Goal: Check status

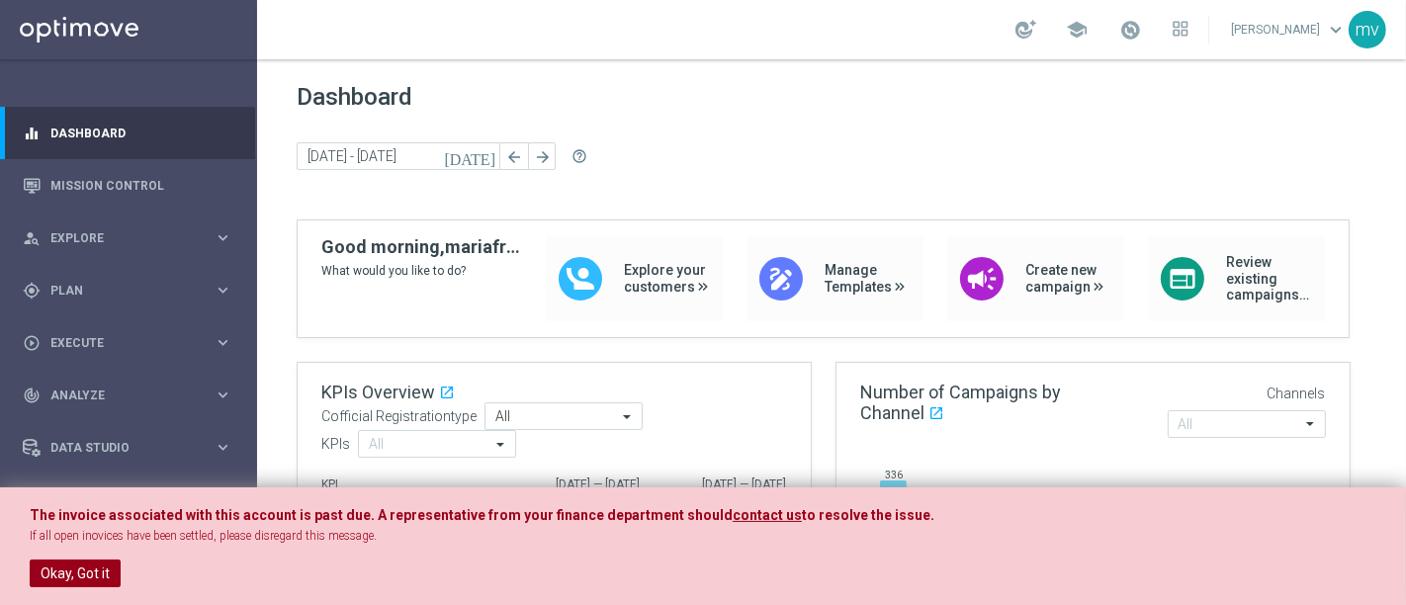
click at [87, 565] on button "Okay, Got it" at bounding box center [75, 574] width 91 height 28
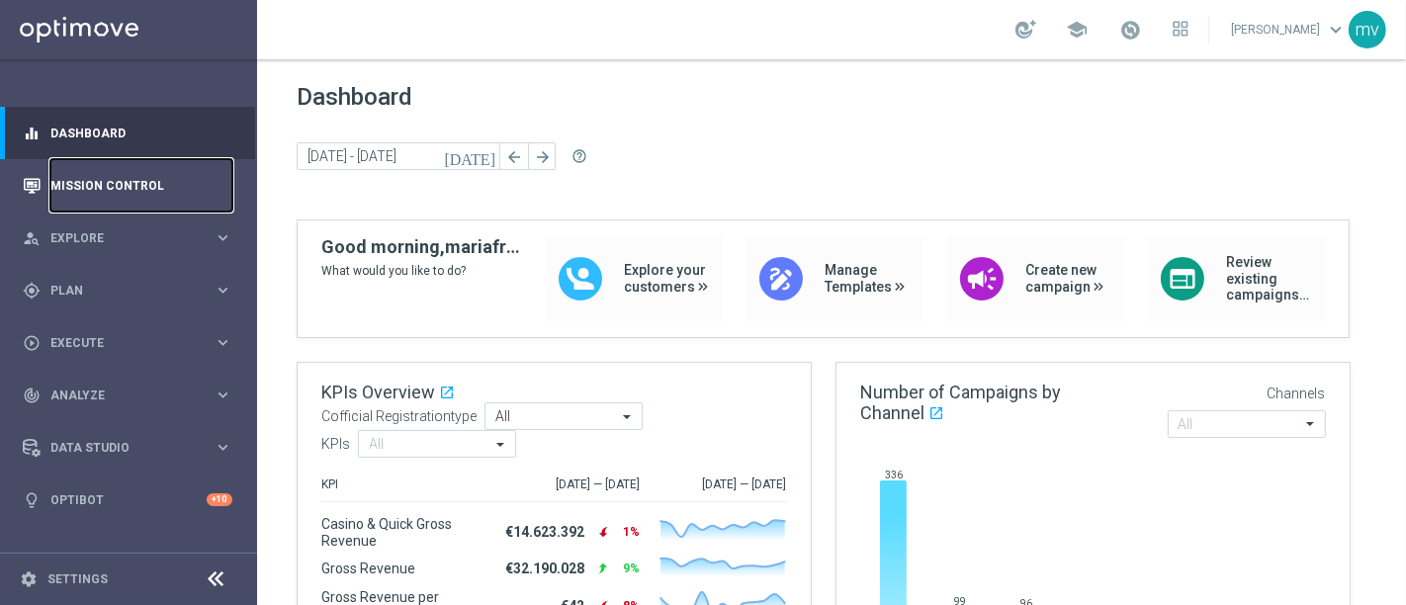
click at [104, 178] on link "Mission Control" at bounding box center [141, 185] width 182 height 52
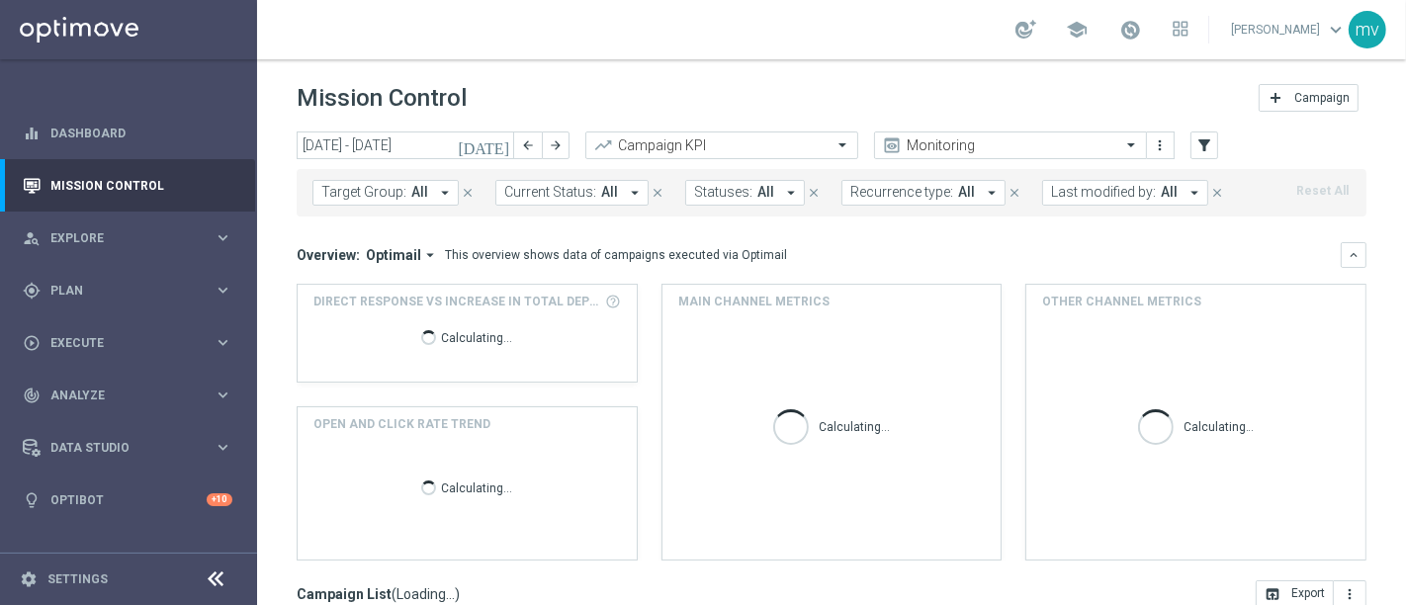
click at [500, 146] on icon "[DATE]" at bounding box center [484, 145] width 53 height 18
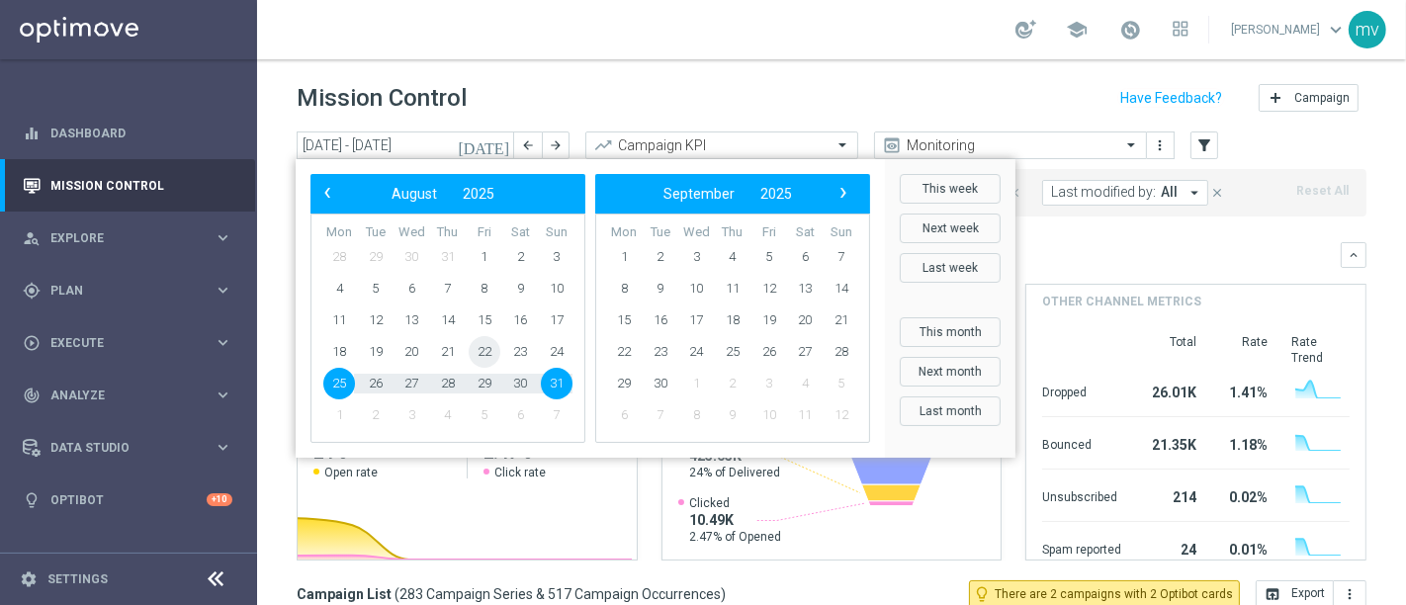
click at [491, 351] on span "22" at bounding box center [485, 352] width 32 height 32
type input "[DATE] - [DATE]"
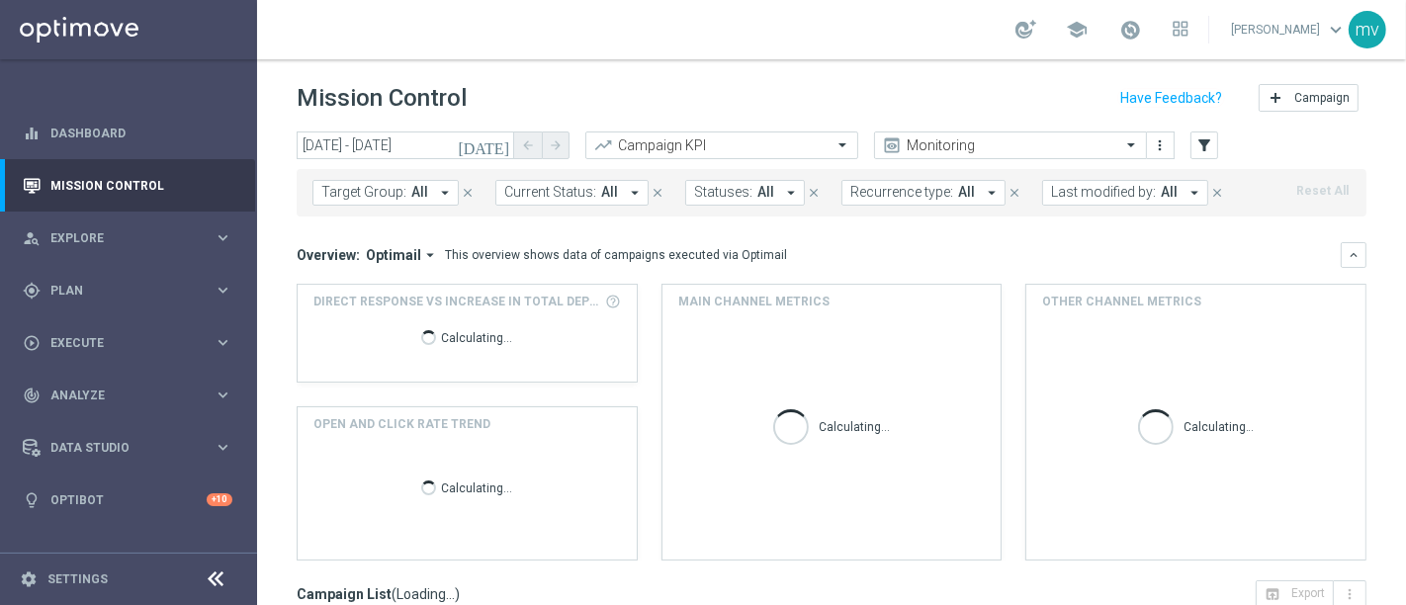
click at [438, 190] on icon "arrow_drop_down" at bounding box center [445, 193] width 18 height 18
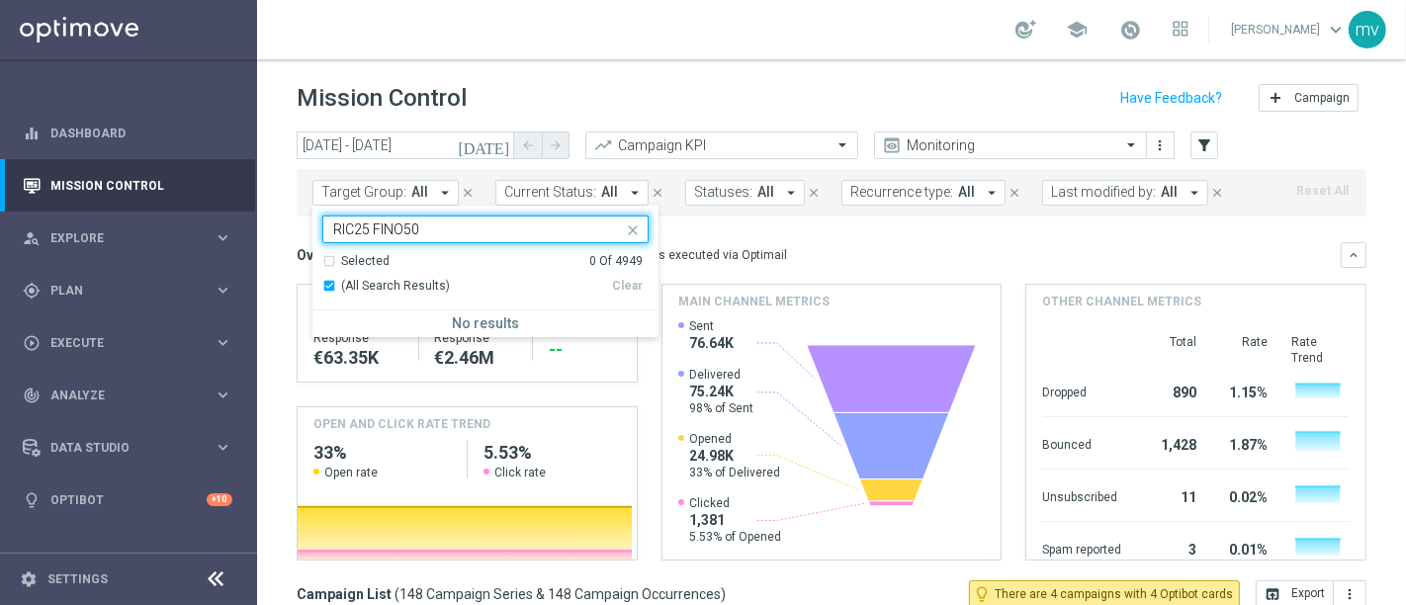
type input "RIC25 FINO50"
click at [778, 238] on mini-dashboard "Overview: Optimail arrow_drop_down This overview shows data of campaigns execut…" at bounding box center [832, 399] width 1070 height 364
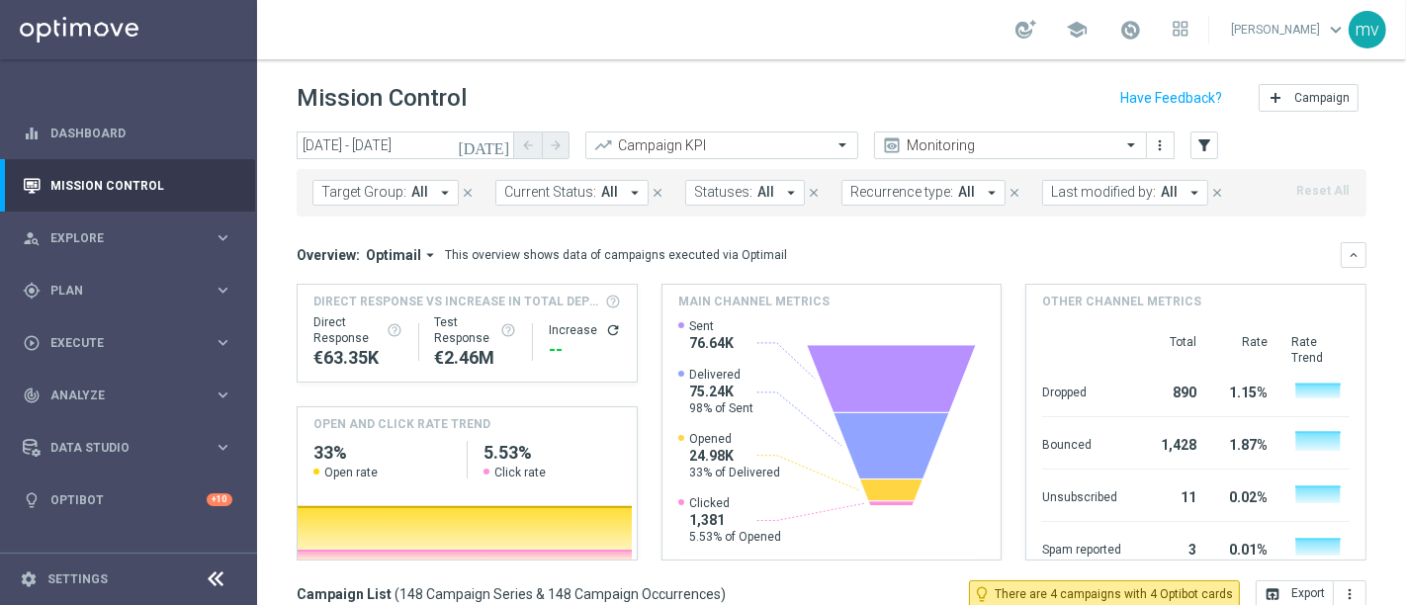
click at [1086, 198] on span "Last modified by:" at bounding box center [1103, 192] width 105 height 17
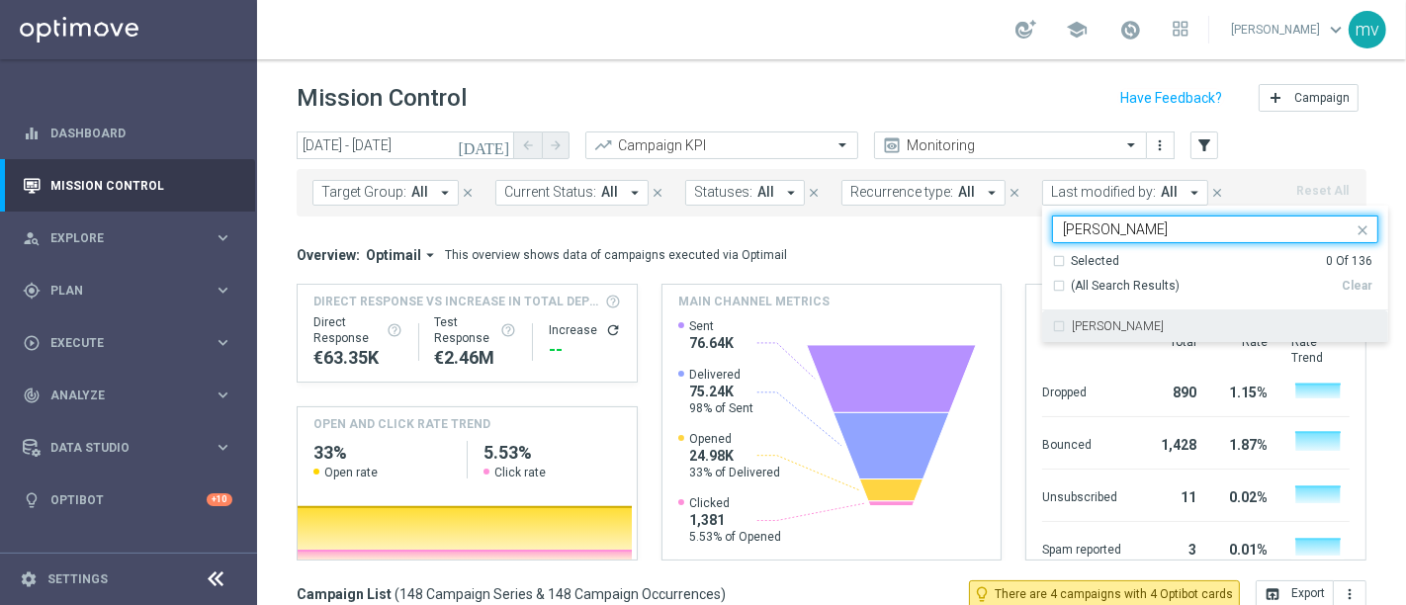
click at [1052, 322] on div "[PERSON_NAME]" at bounding box center [1215, 326] width 326 height 32
type input "[PERSON_NAME]"
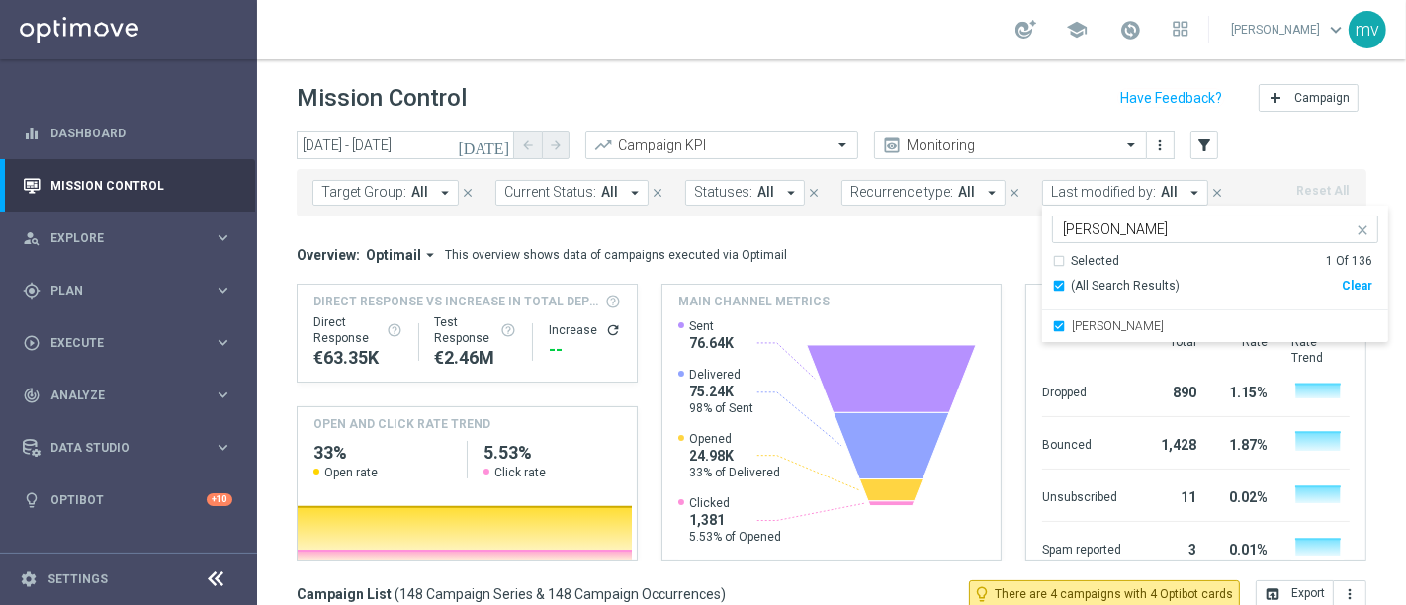
click at [956, 258] on div "Overview: Optimail arrow_drop_down This overview shows data of campaigns execut…" at bounding box center [819, 255] width 1044 height 18
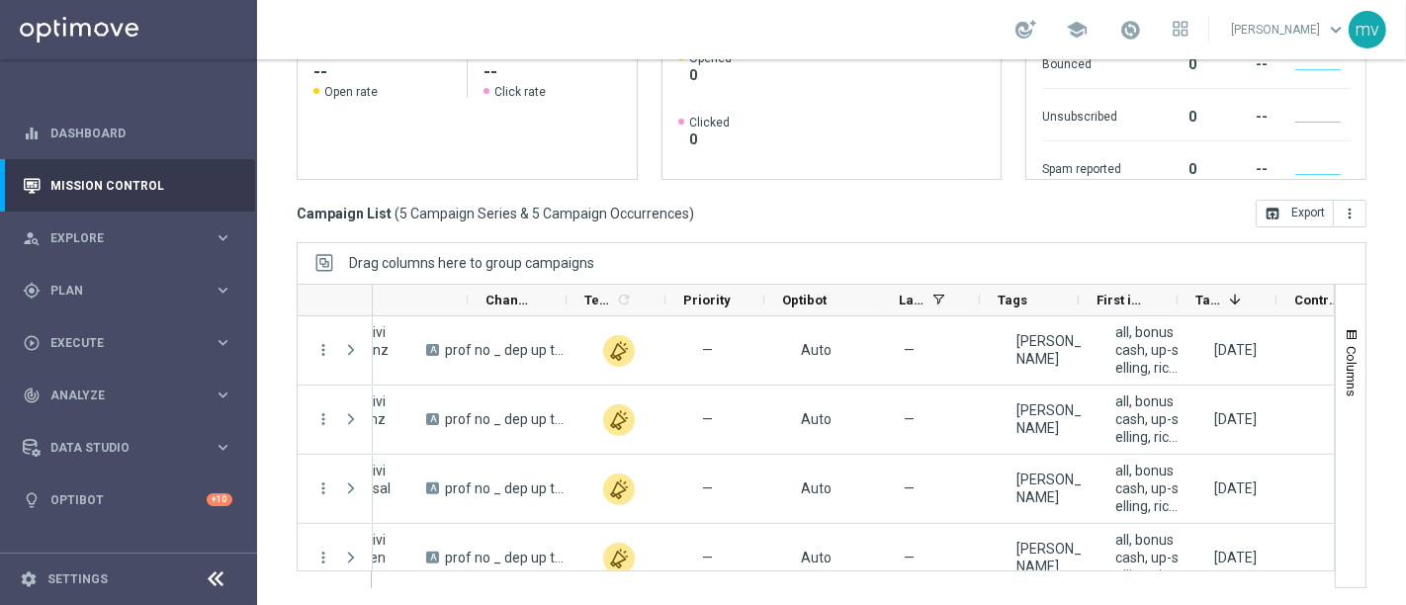
scroll to position [0, 739]
